Goal: Task Accomplishment & Management: Complete application form

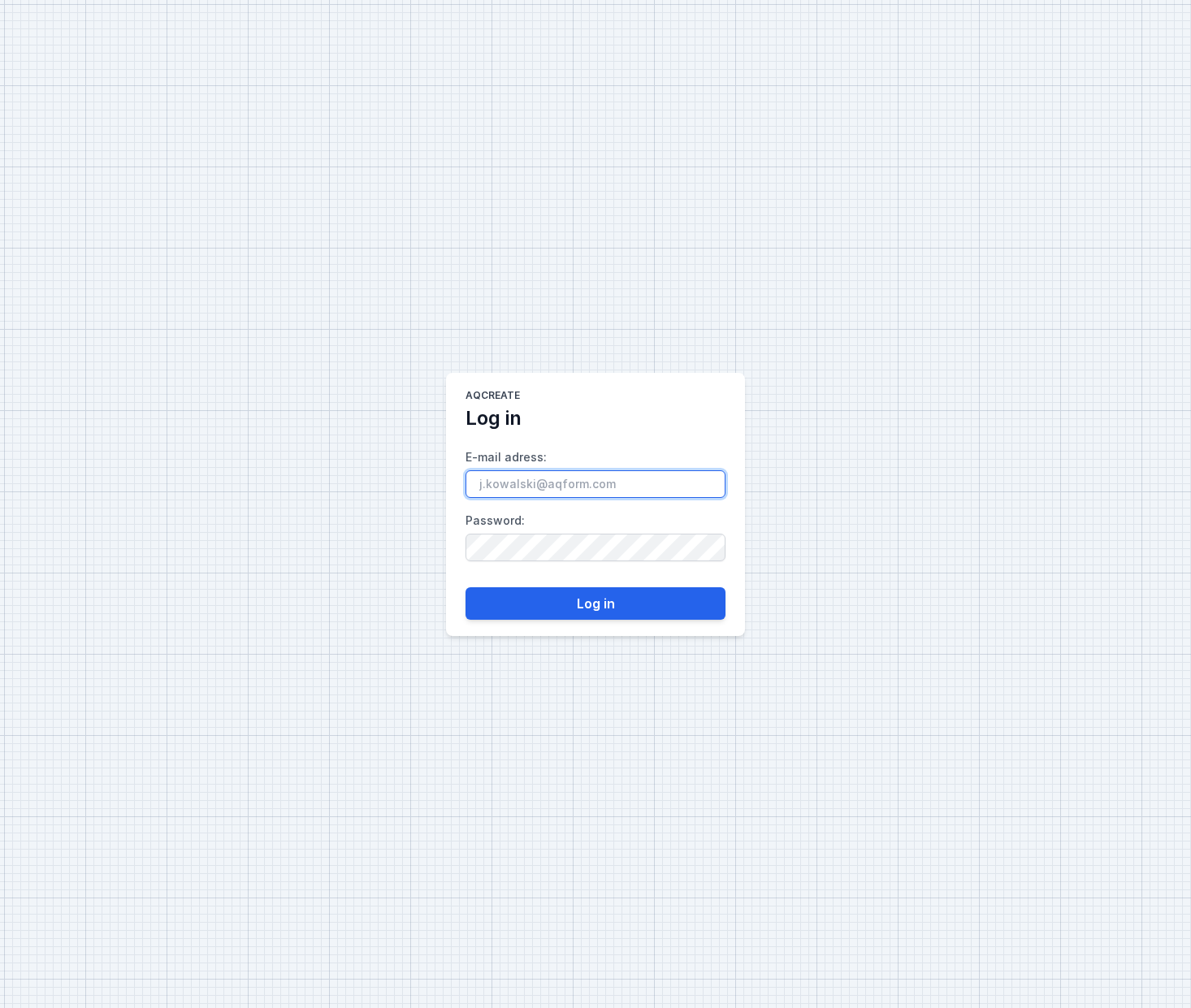
type input "[EMAIL_ADDRESS][DOMAIN_NAME]"
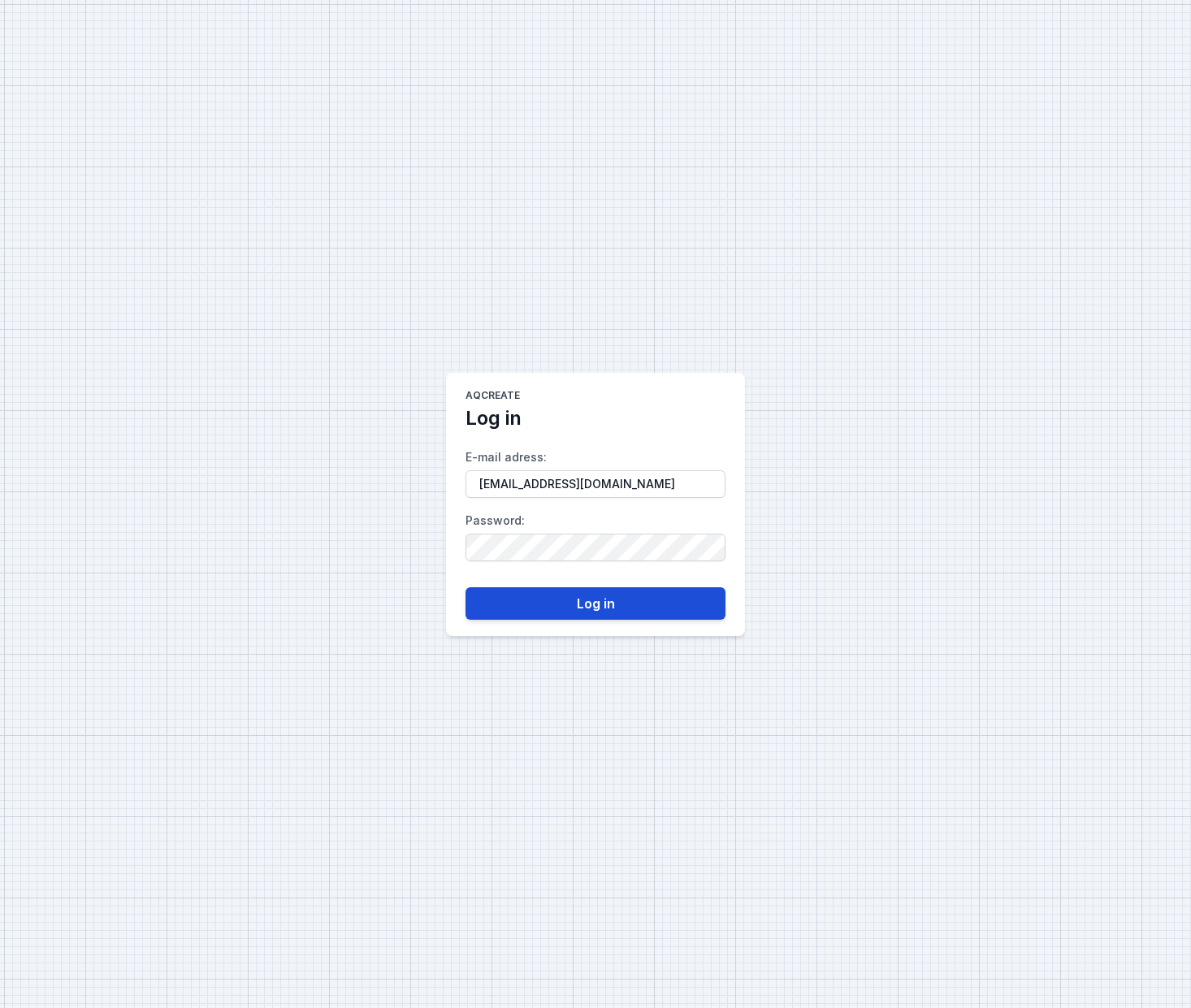
click at [676, 610] on button "Log in" at bounding box center [596, 603] width 260 height 33
click at [608, 602] on button "Log in" at bounding box center [596, 603] width 260 height 33
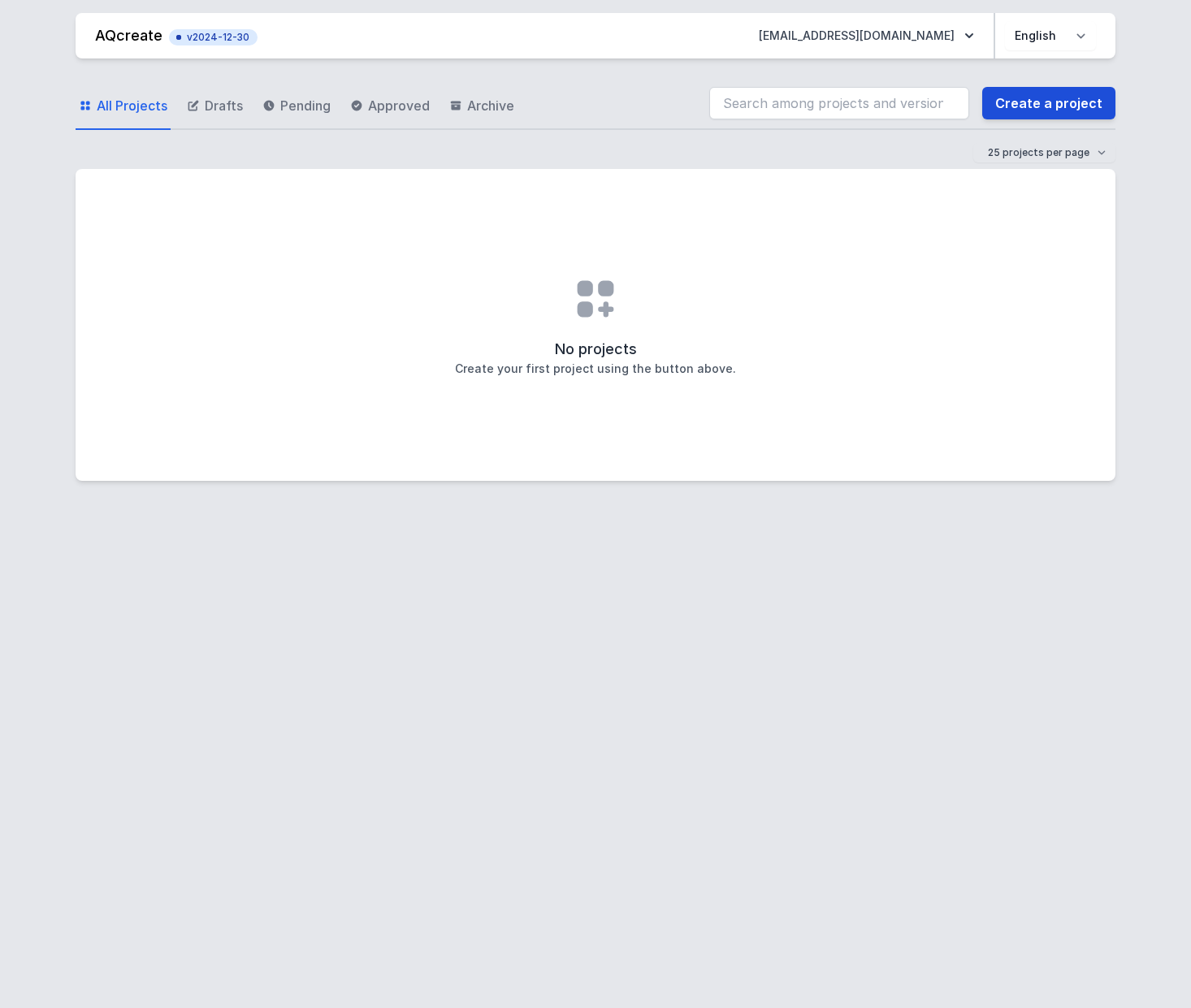
click at [1078, 101] on link "Create a project" at bounding box center [1049, 103] width 133 height 33
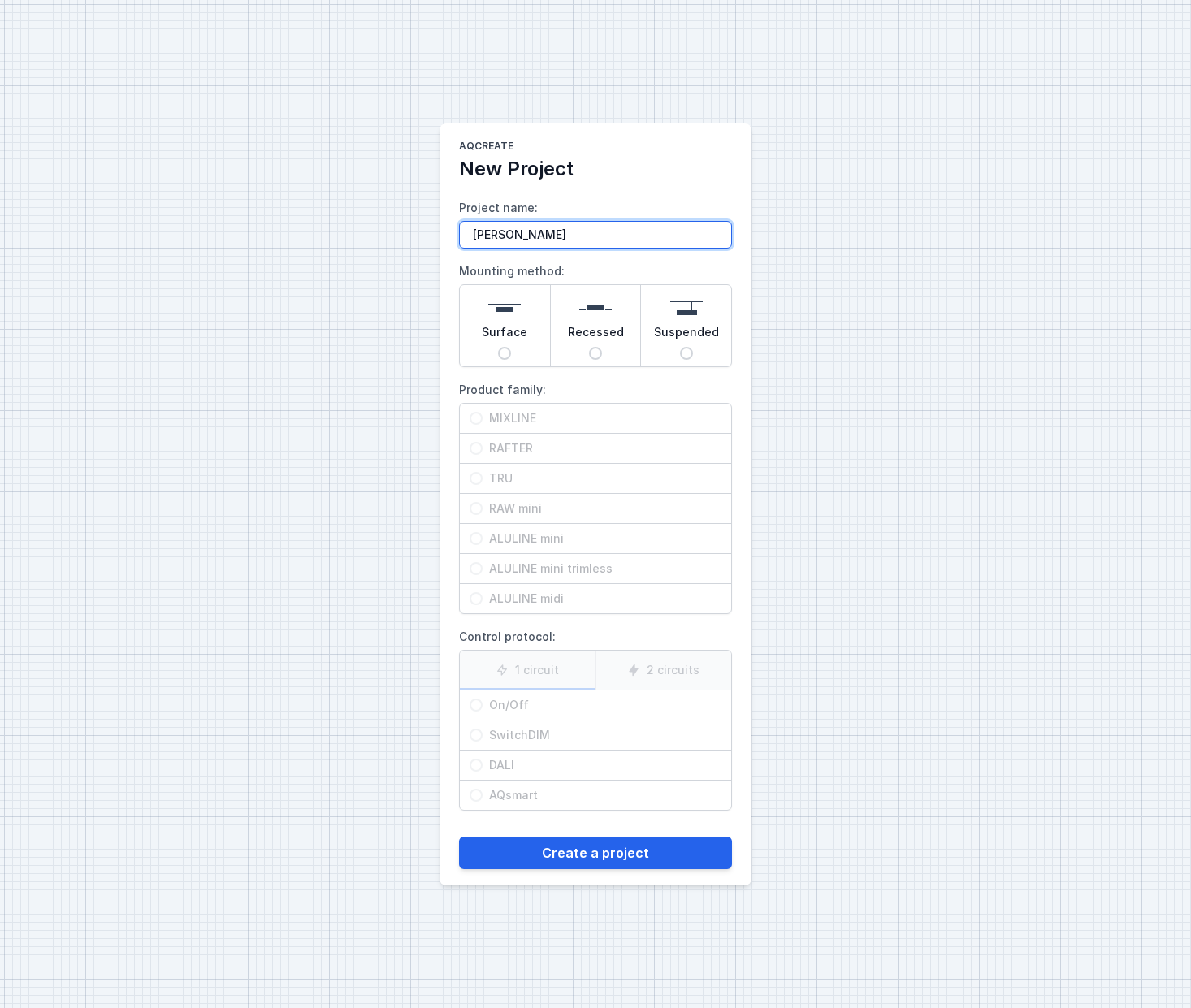
type input "[PERSON_NAME]"
click at [509, 332] on span "Surface" at bounding box center [505, 336] width 46 height 23
click at [509, 347] on input "Surface" at bounding box center [505, 353] width 13 height 13
radio input "true"
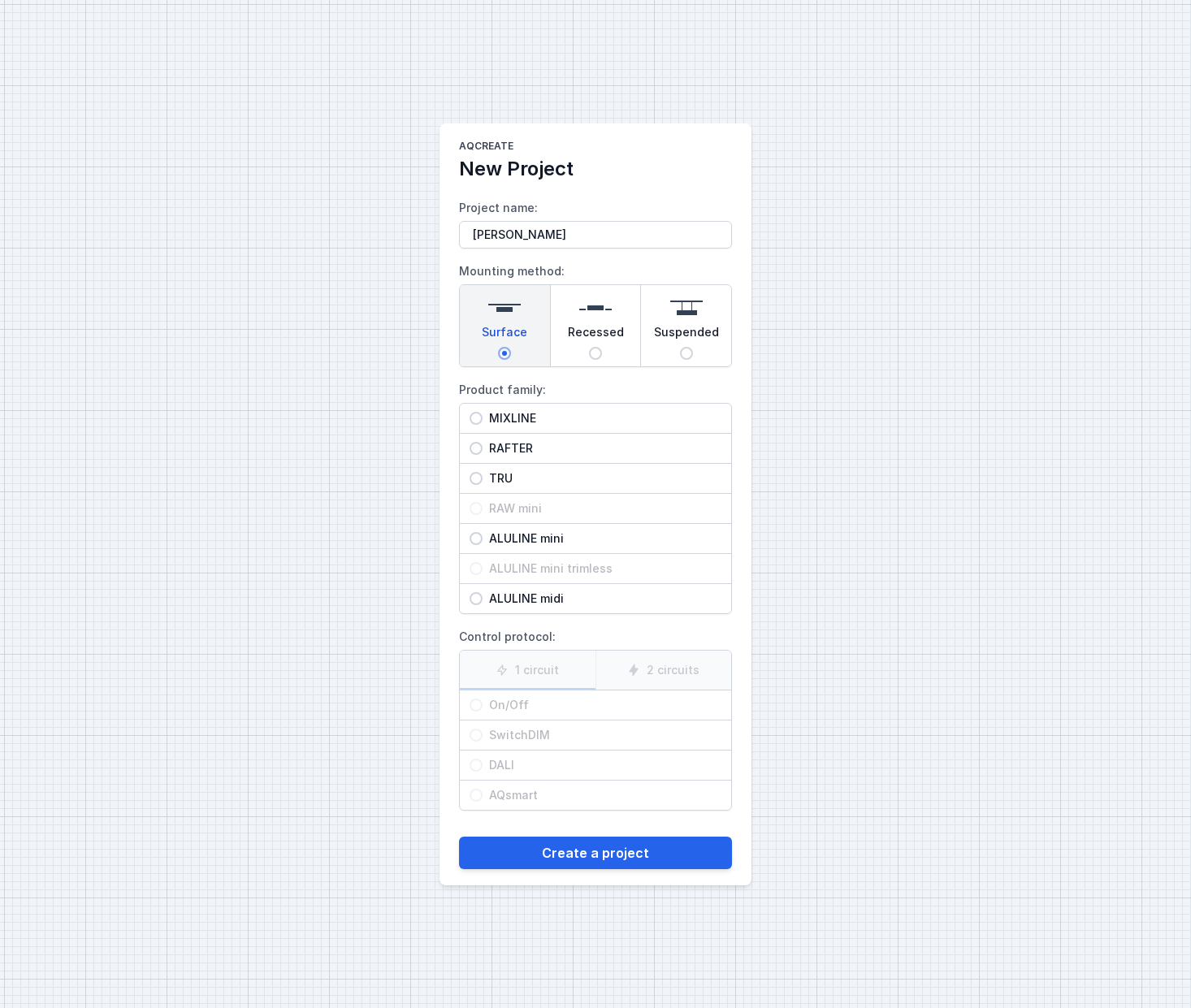
click at [527, 423] on span "MIXLINE" at bounding box center [602, 418] width 239 height 16
click at [483, 423] on input "MIXLINE" at bounding box center [476, 418] width 13 height 13
radio input "true"
click at [487, 706] on span "On/Off" at bounding box center [602, 705] width 239 height 16
click at [483, 706] on input "On/Off" at bounding box center [476, 705] width 13 height 13
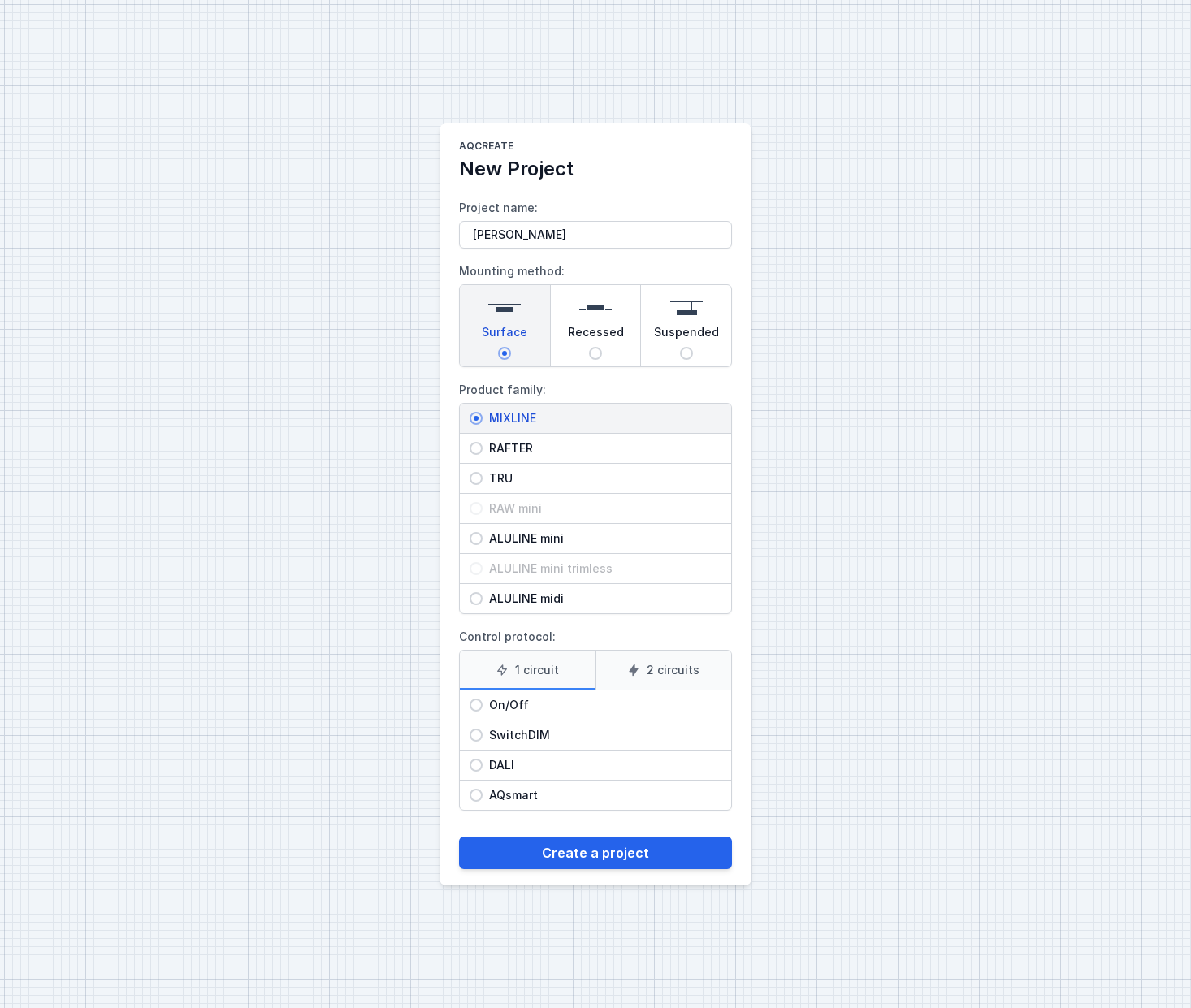
radio input "true"
click at [625, 845] on button "Create a project" at bounding box center [596, 853] width 273 height 33
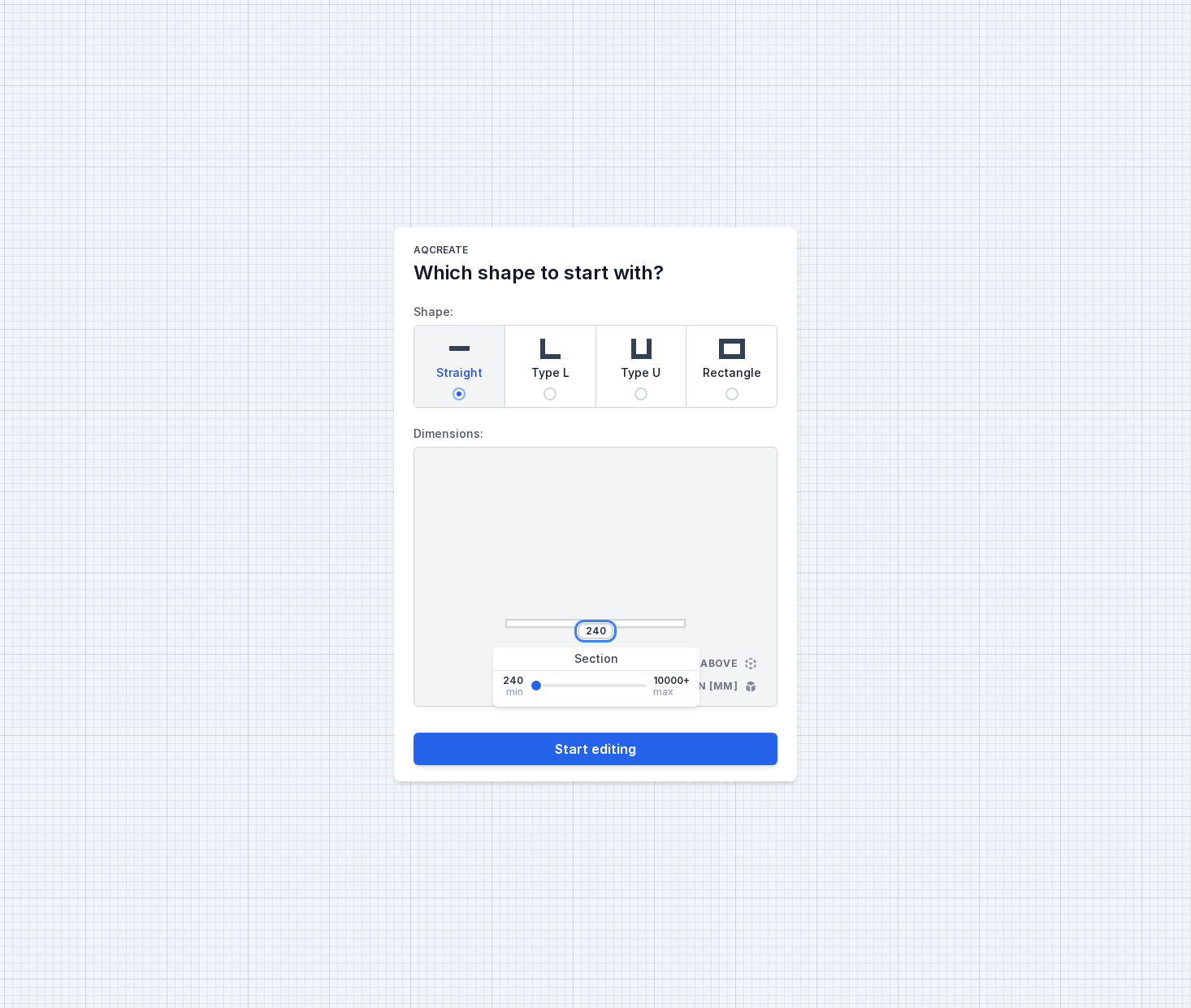
click at [602, 635] on input "240" at bounding box center [595, 631] width 26 height 13
type input "20"
type input "4000"
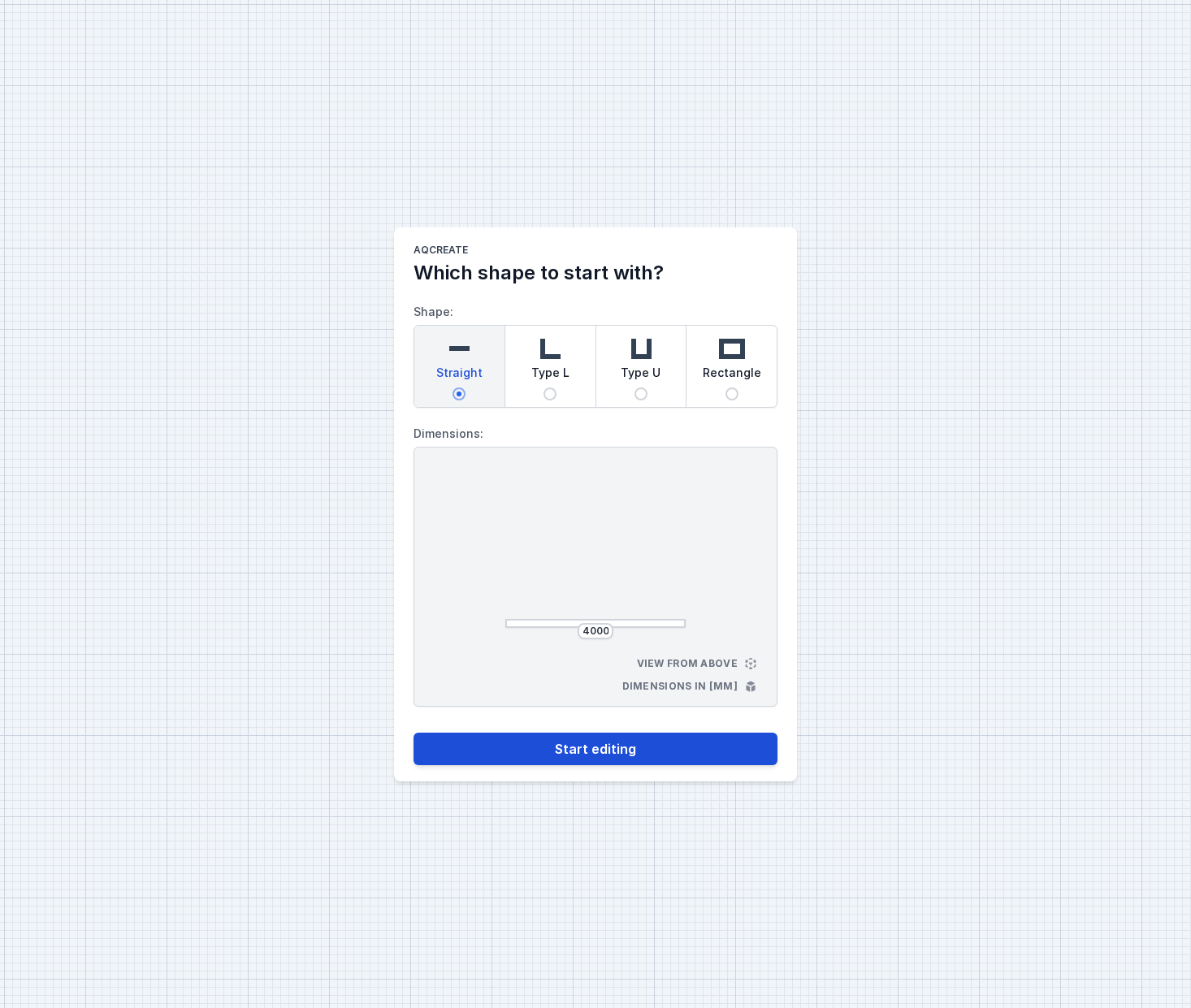
click at [632, 742] on button "Start editing" at bounding box center [596, 749] width 364 height 33
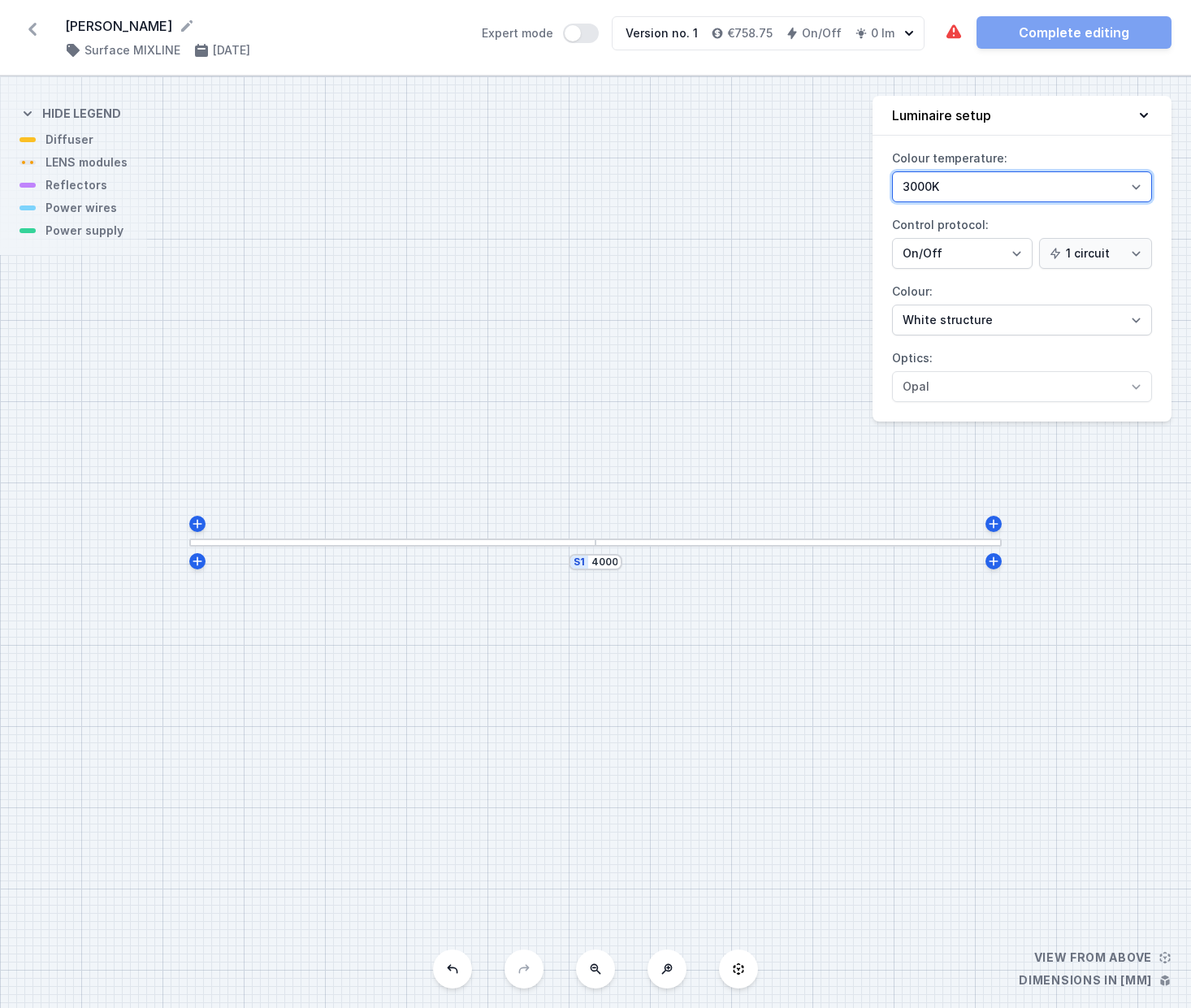
select select "2700"
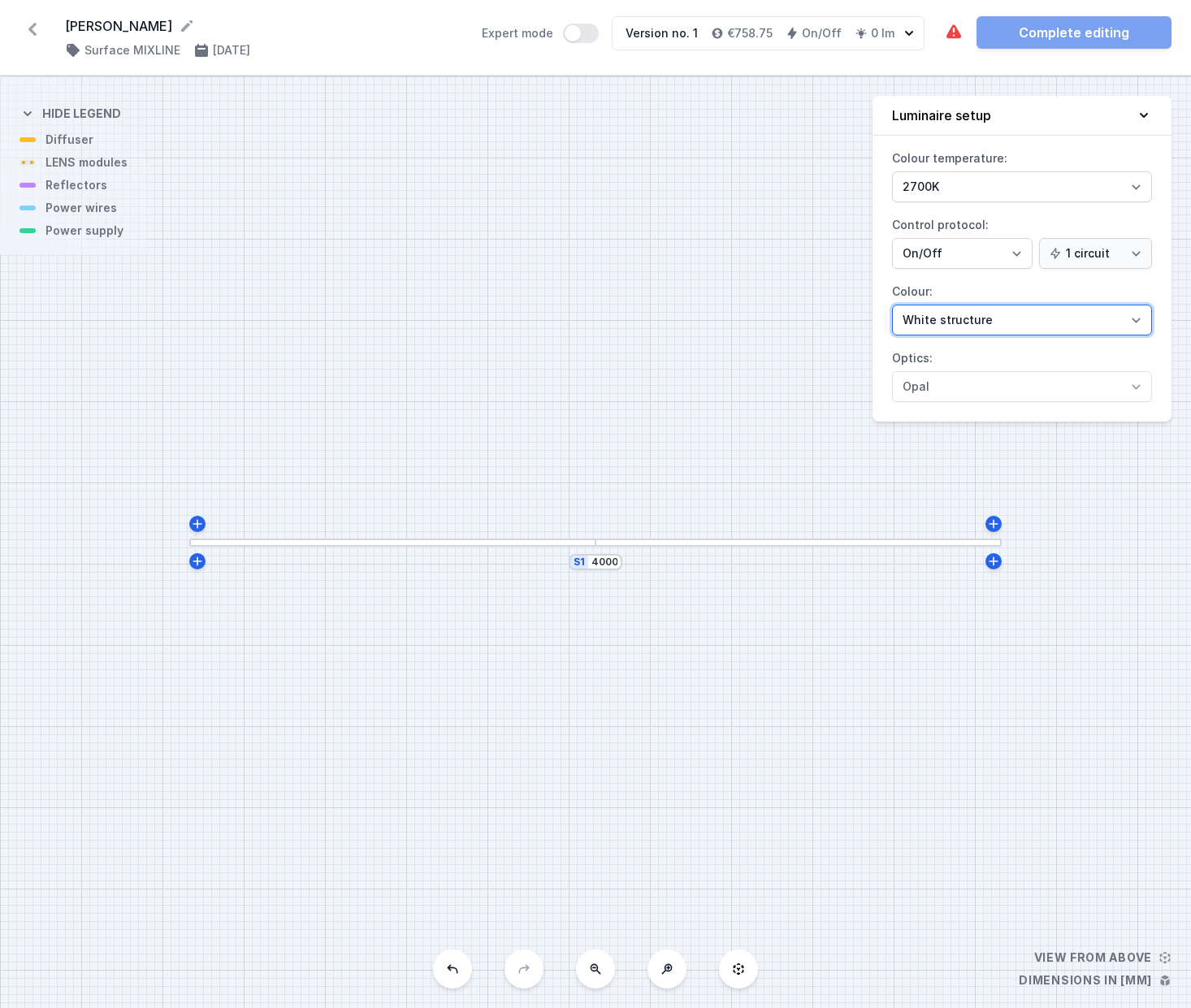
select select "2"
click at [503, 542] on div at bounding box center [393, 543] width 407 height 9
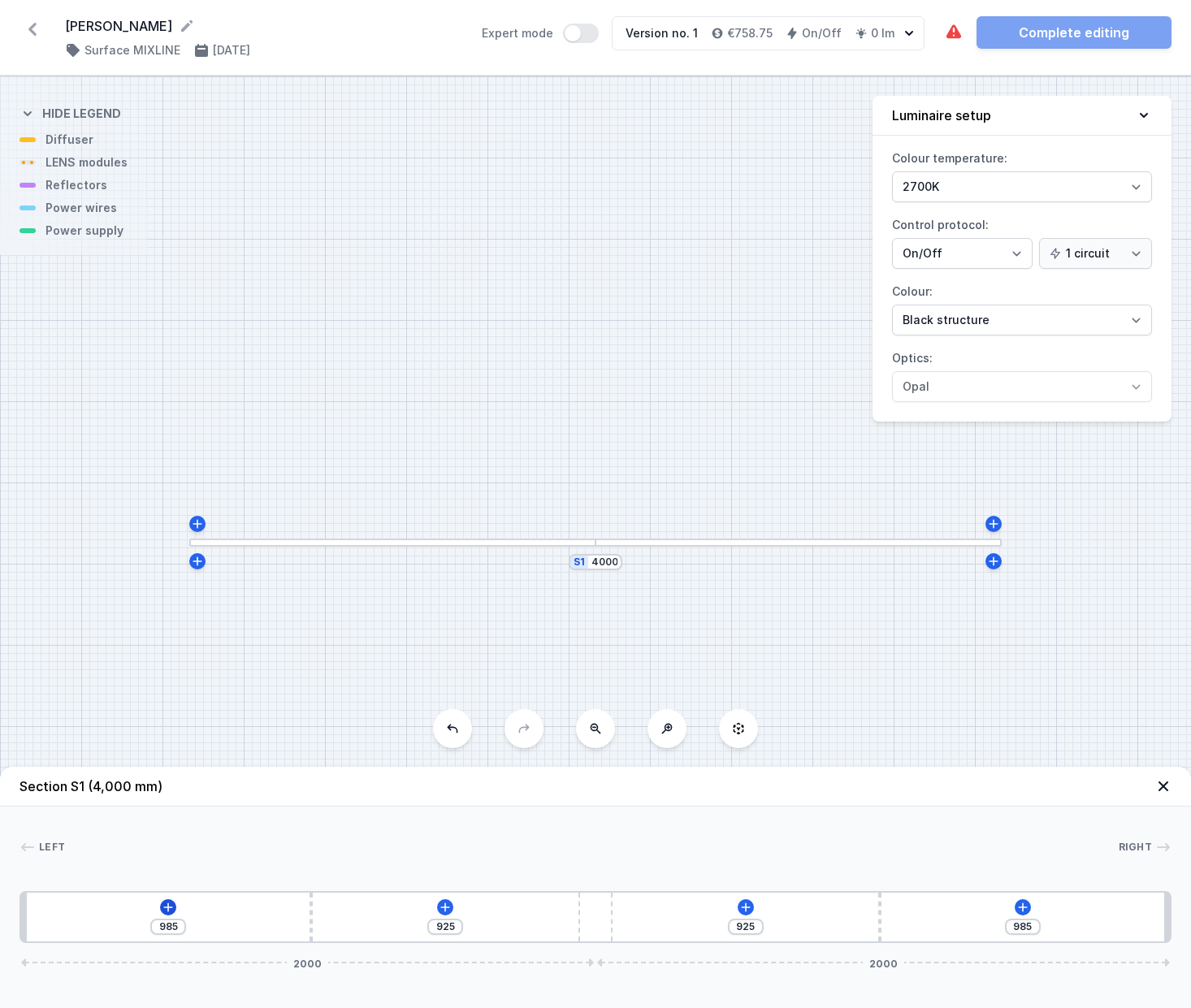
click at [168, 908] on icon at bounding box center [168, 907] width 13 height 13
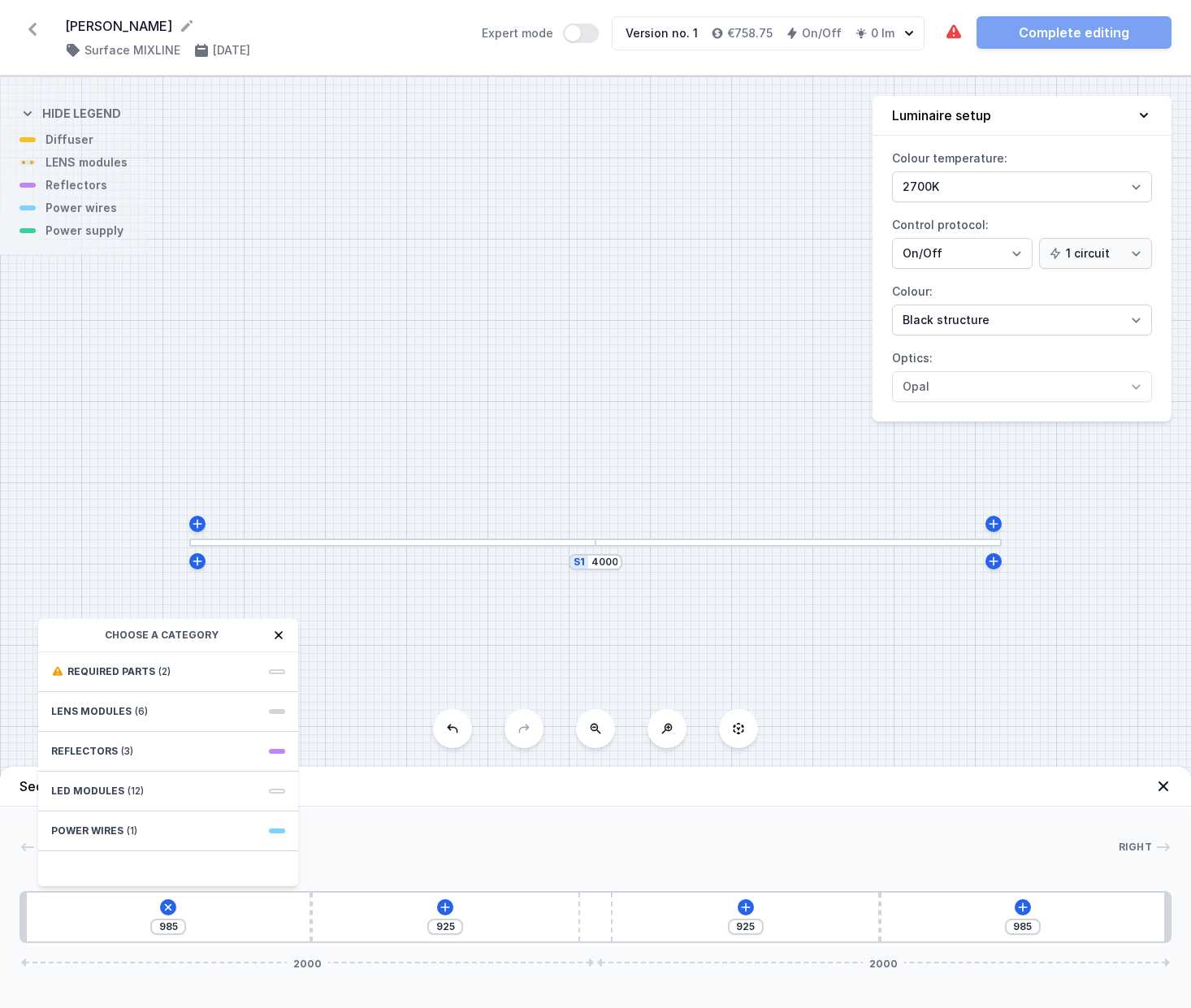
click at [392, 639] on div "S1 4000" at bounding box center [596, 542] width 1191 height 932
